Goal: Information Seeking & Learning: Learn about a topic

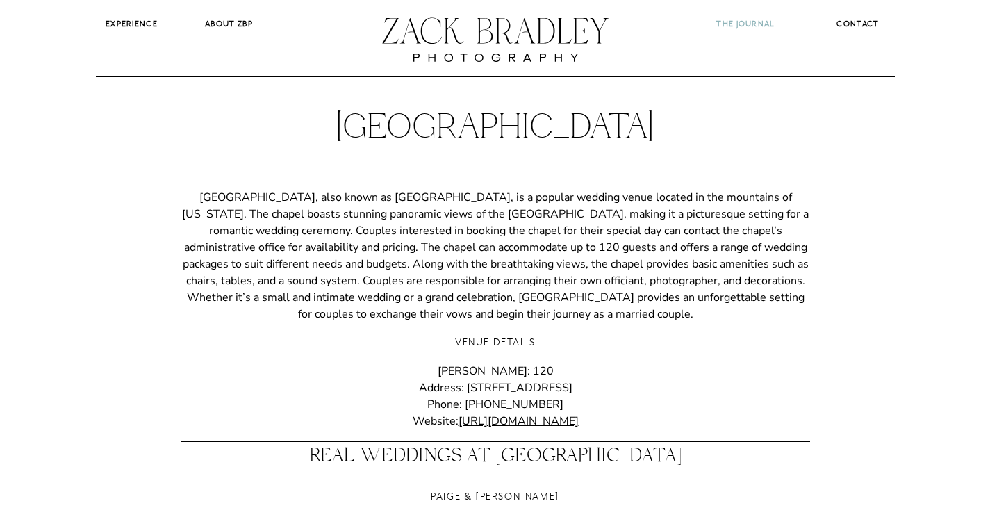
click at [725, 24] on b "The Journal" at bounding box center [745, 24] width 58 height 10
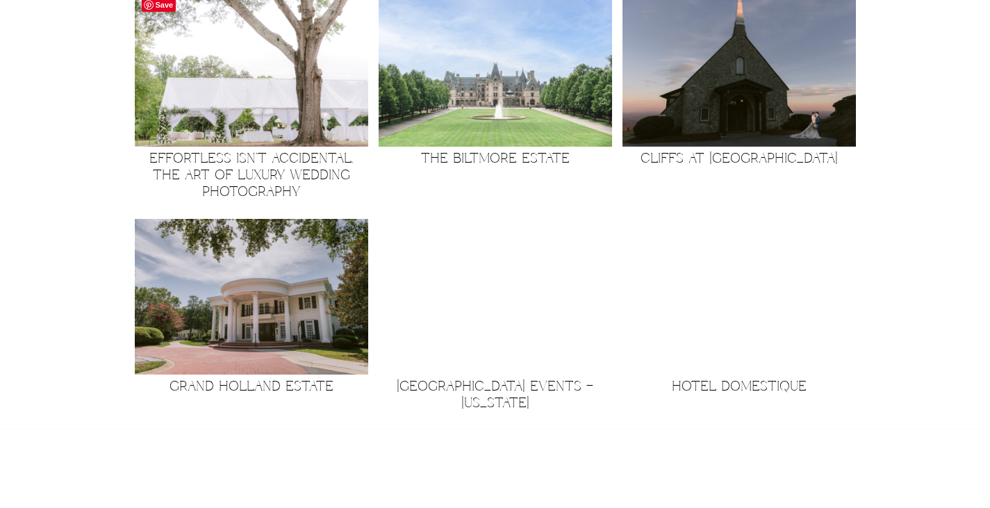
scroll to position [556, 0]
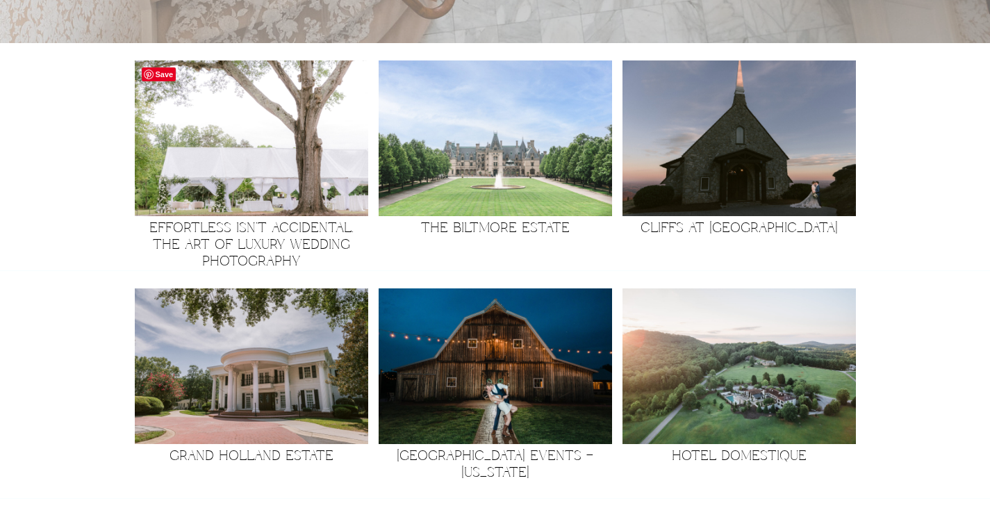
click at [256, 106] on img at bounding box center [251, 138] width 233 height 156
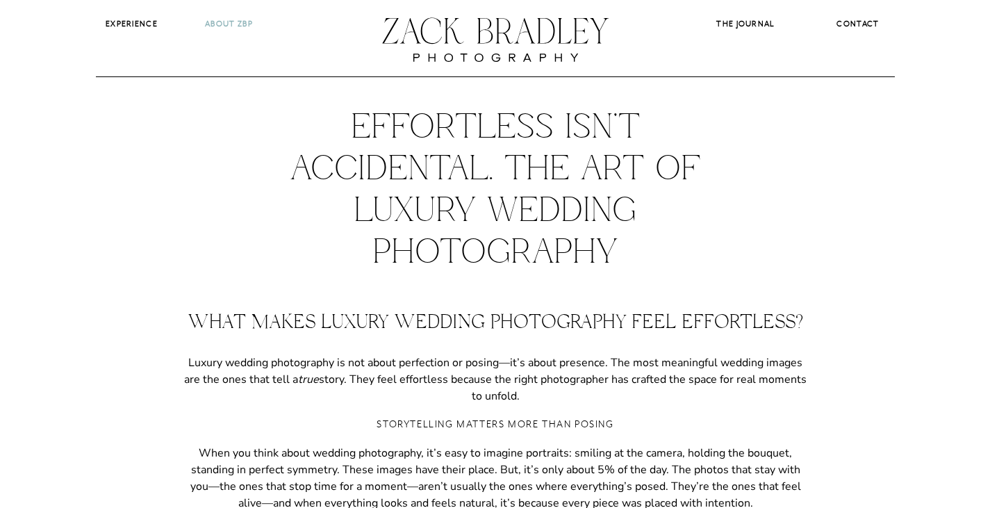
click at [226, 25] on b "About ZBP" at bounding box center [229, 24] width 48 height 10
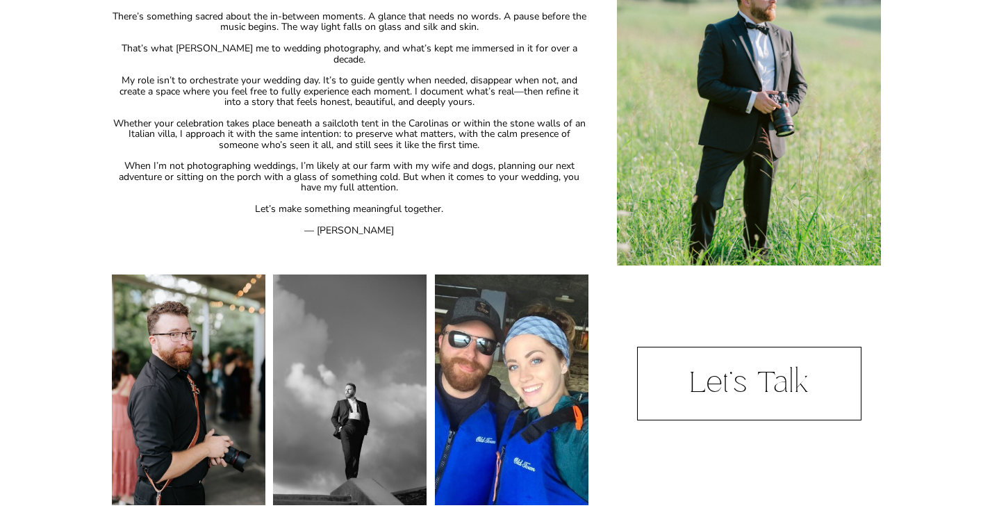
scroll to position [382, 0]
